Goal: Transaction & Acquisition: Purchase product/service

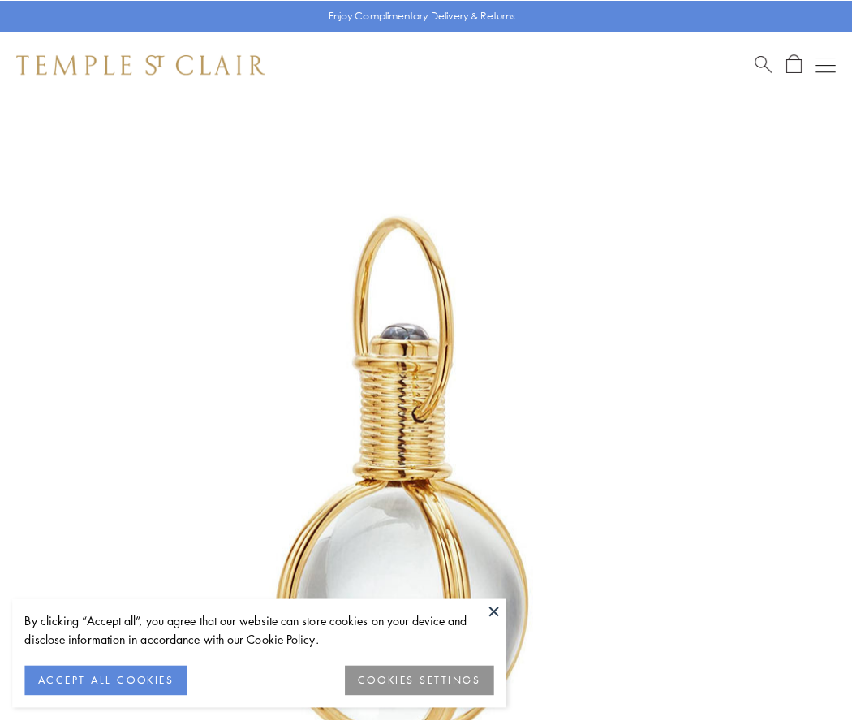
scroll to position [424, 0]
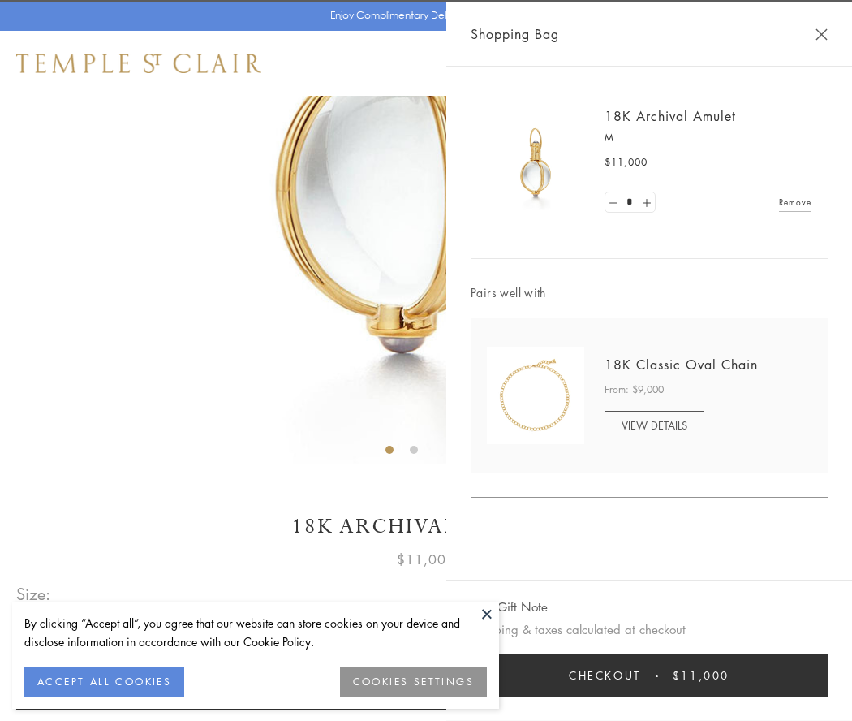
click at [649, 675] on button "Checkout $11,000" at bounding box center [649, 675] width 357 height 42
